Goal: Task Accomplishment & Management: Use online tool/utility

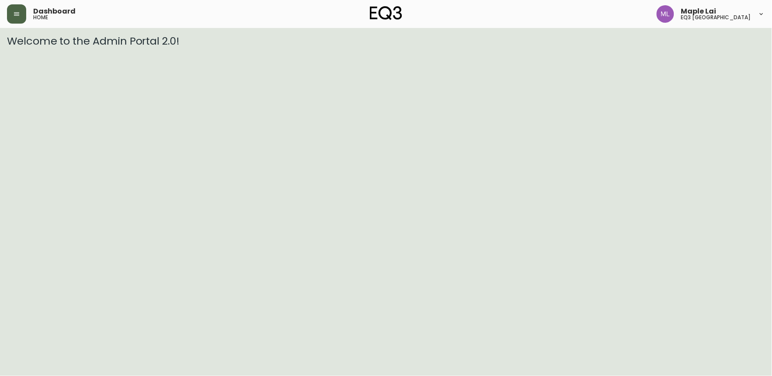
click at [14, 12] on icon "button" at bounding box center [16, 13] width 7 height 7
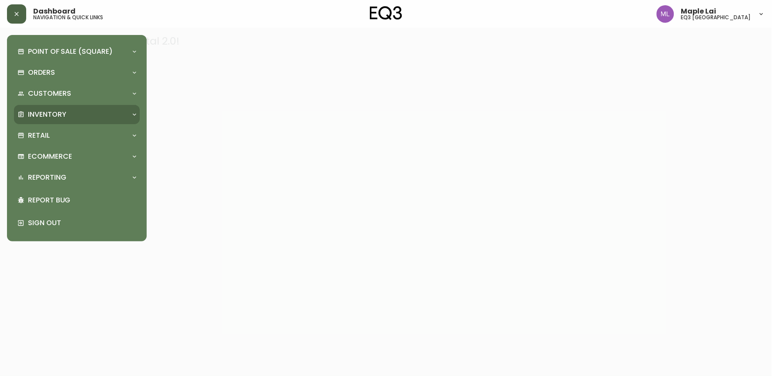
click at [60, 115] on p "Inventory" at bounding box center [47, 115] width 38 height 10
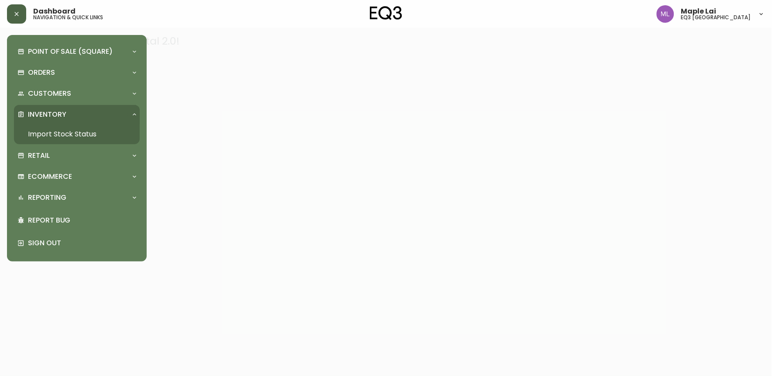
click at [82, 129] on link "Import Stock Status" at bounding box center [77, 134] width 126 height 20
